Goal: Task Accomplishment & Management: Use online tool/utility

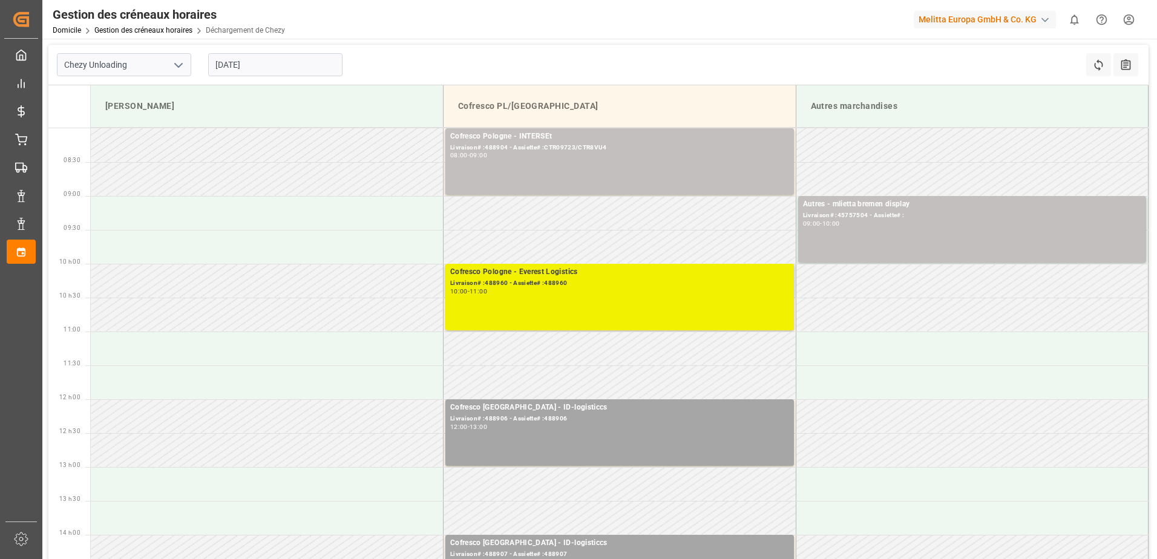
click at [659, 311] on div "Cofresco Pologne - Everest Logistics Livraison# :488960 - Assiette# :488960 10:…" at bounding box center [619, 297] width 339 height 62
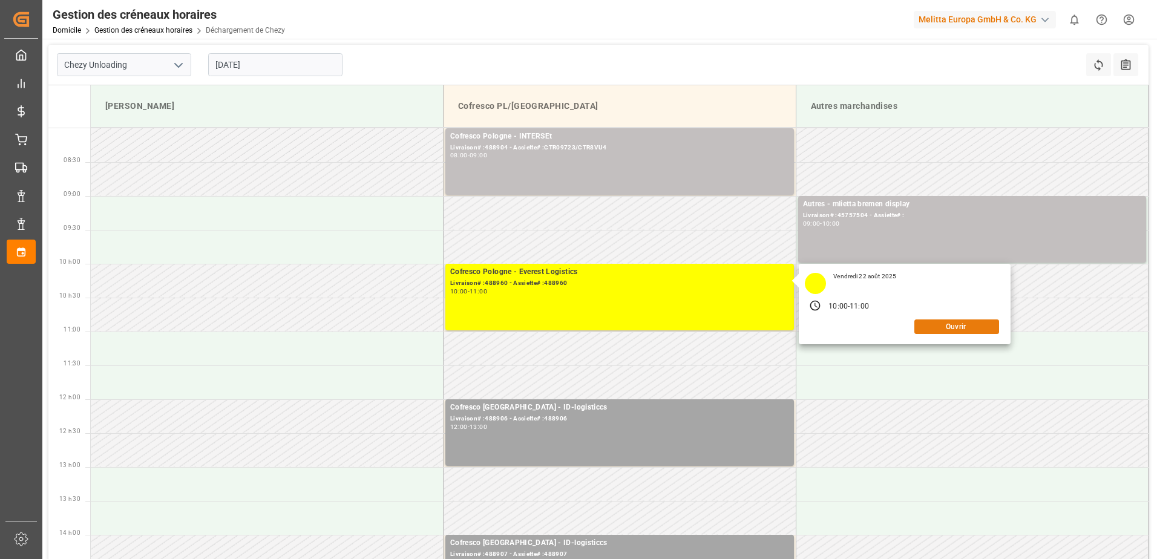
click at [968, 329] on button "Ouvrir" at bounding box center [957, 327] width 85 height 15
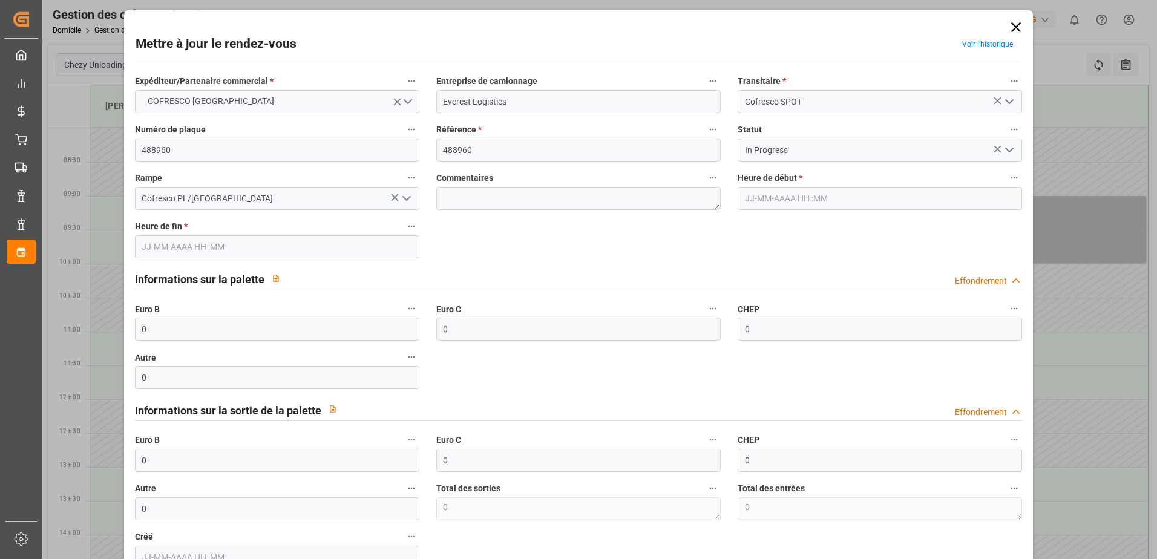
type input "[DATE] 10:00"
type input "[DATE] 11:00"
type input "[DATE] 12:42"
click at [1006, 151] on polyline "Ouvrir le menu" at bounding box center [1009, 150] width 7 height 4
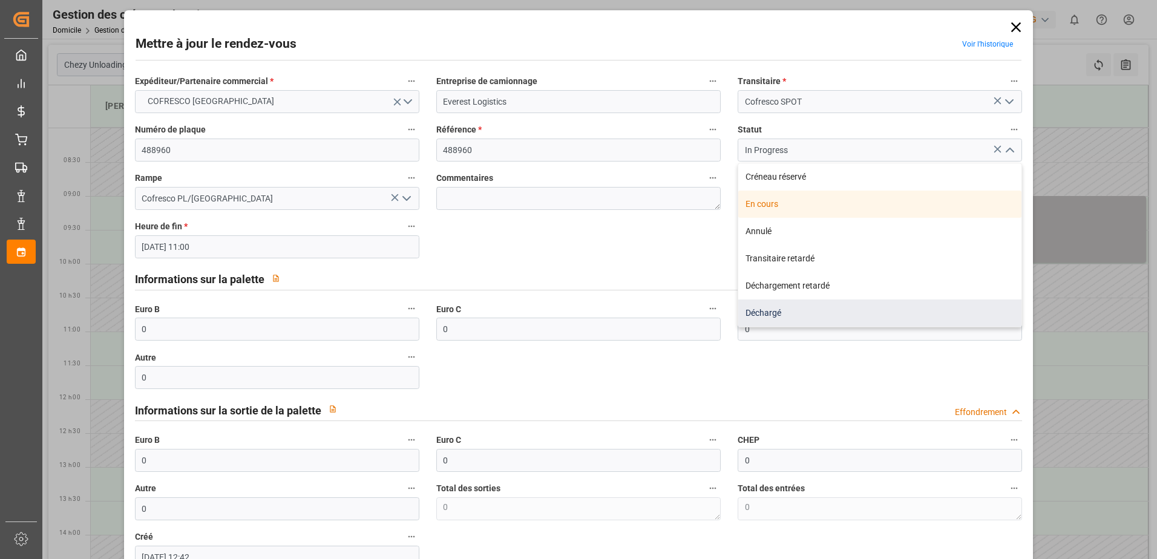
click at [754, 313] on div "Déchargé" at bounding box center [879, 313] width 283 height 27
type input "Unloaded"
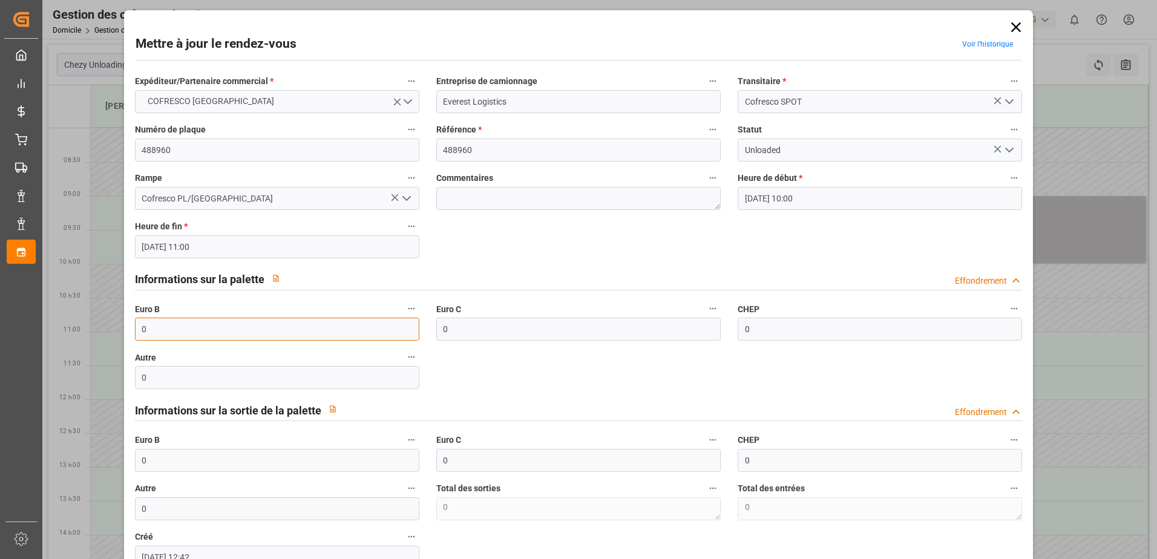
click at [268, 335] on input "0" at bounding box center [277, 329] width 284 height 23
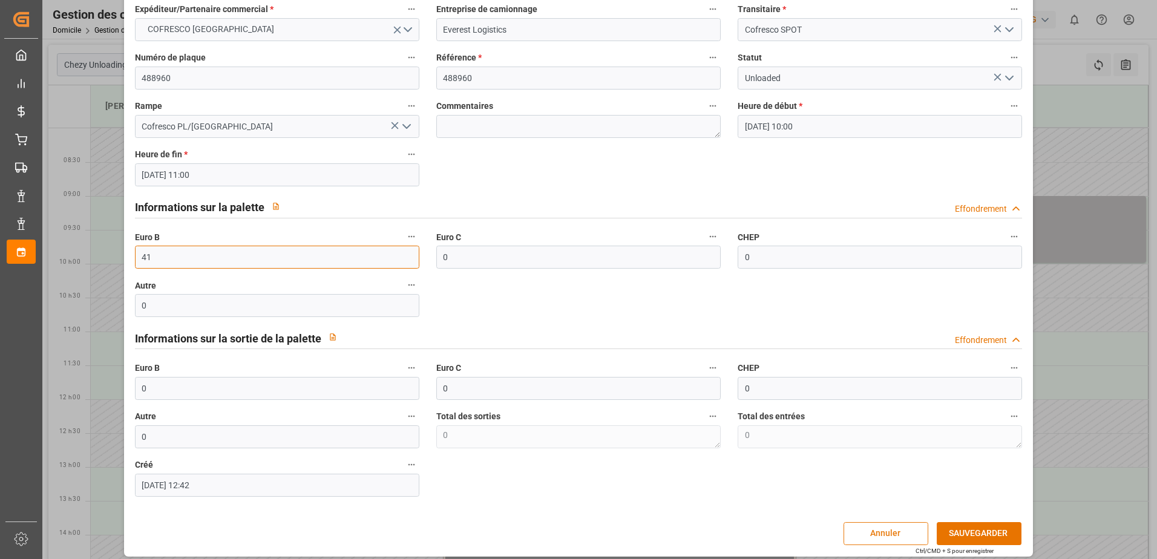
scroll to position [80, 0]
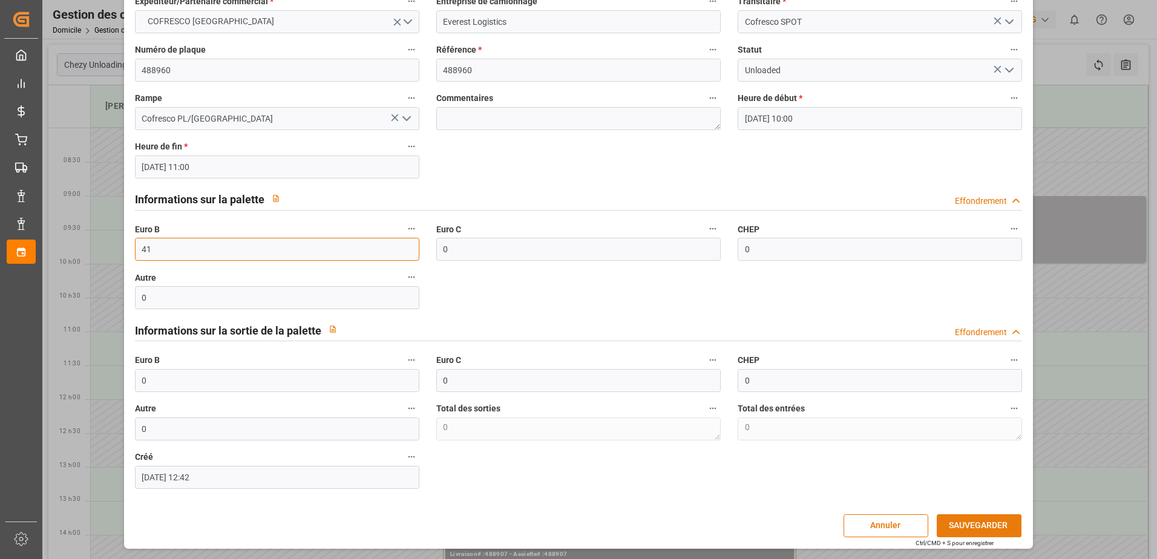
type input "41"
click at [970, 530] on button "SAUVEGARDER" at bounding box center [979, 525] width 85 height 23
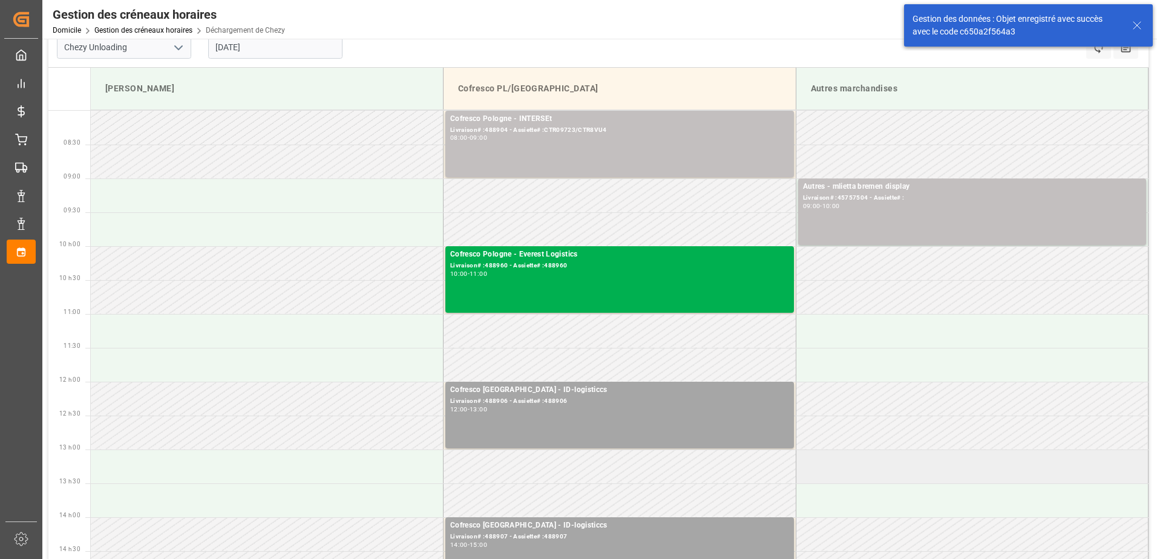
scroll to position [0, 0]
